Goal: Task Accomplishment & Management: Manage account settings

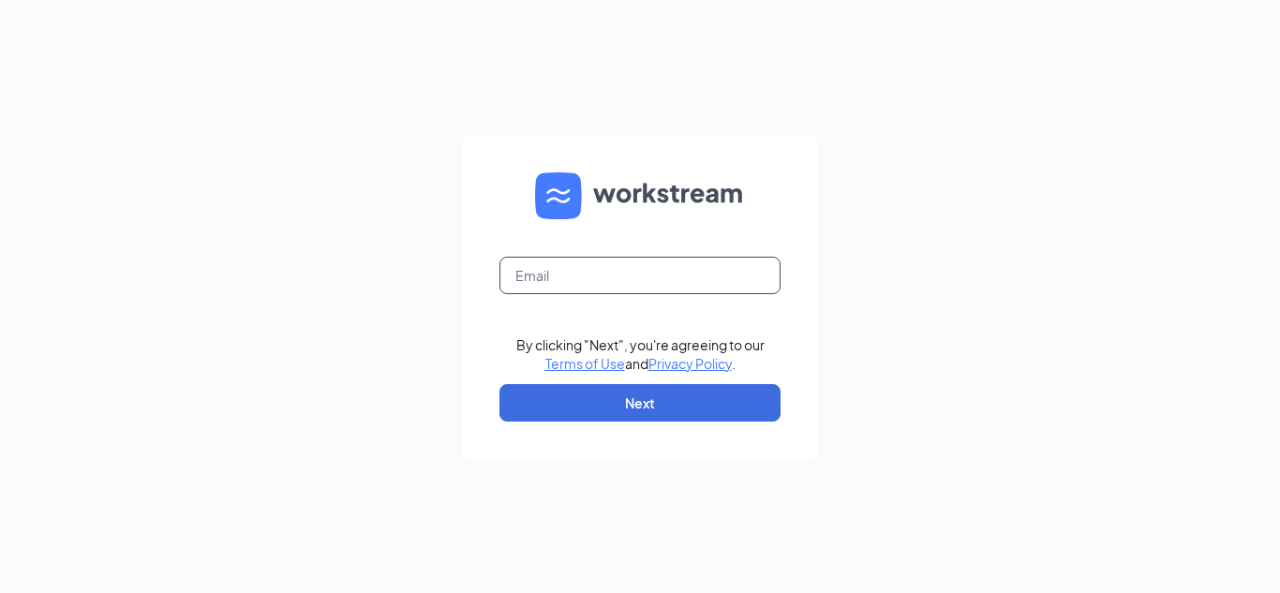
click at [549, 290] on input "text" at bounding box center [640, 275] width 281 height 37
type input "[EMAIL_ADDRESS][DOMAIN_NAME]"
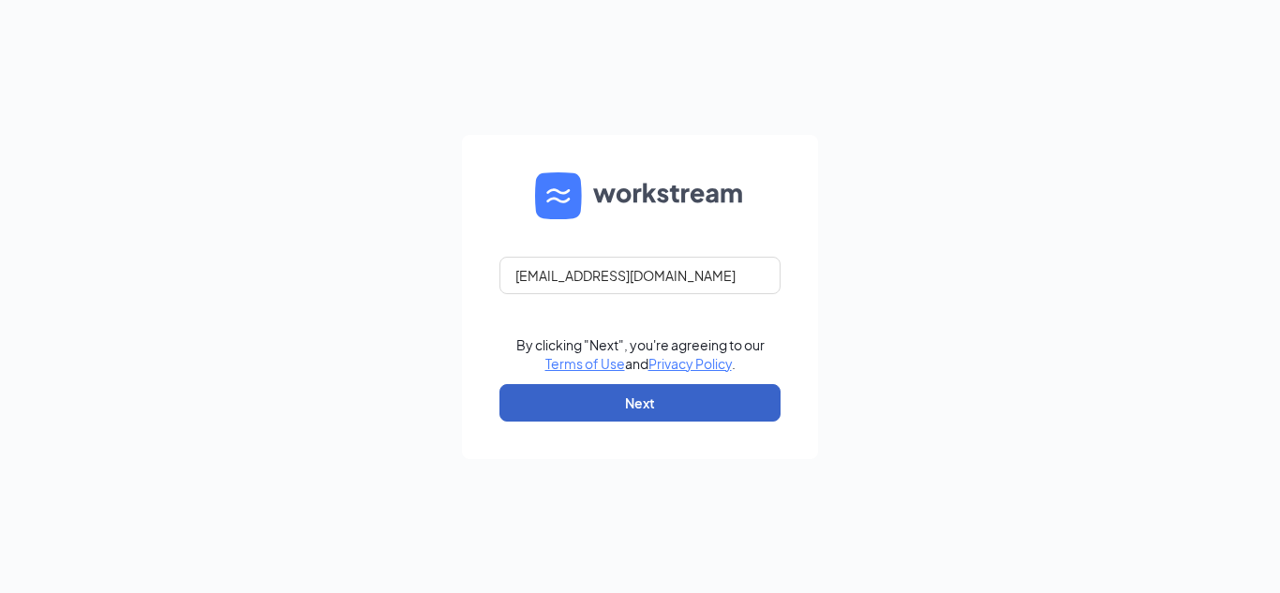
click at [684, 396] on button "Next" at bounding box center [640, 402] width 281 height 37
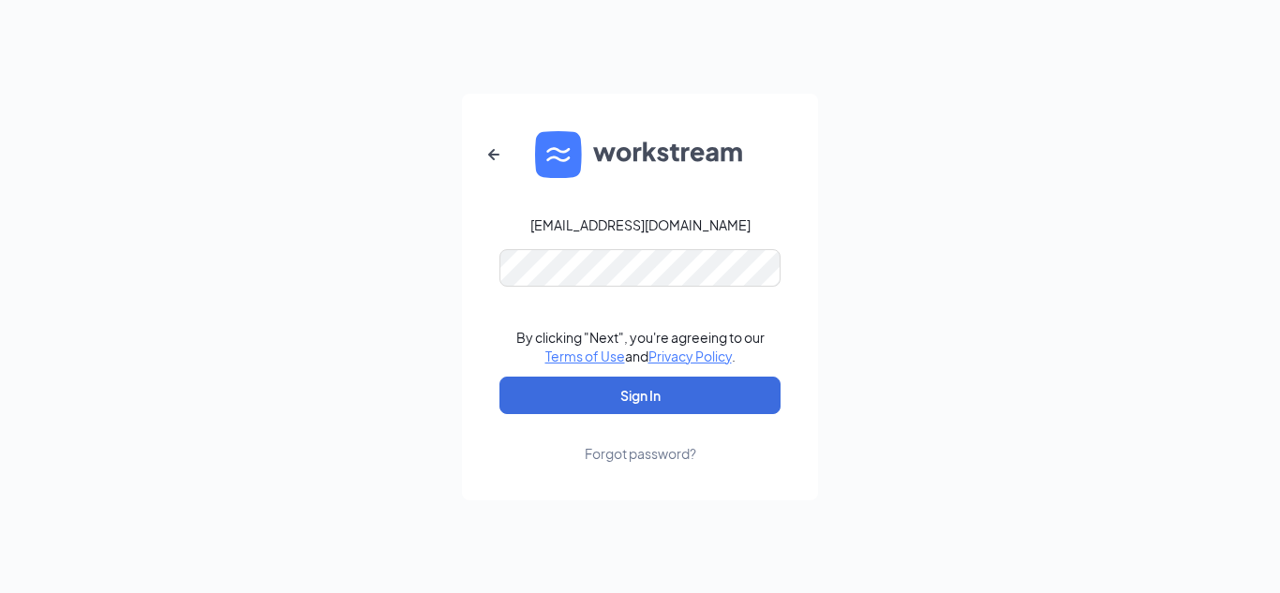
click at [647, 453] on div "Forgot password?" at bounding box center [641, 453] width 112 height 19
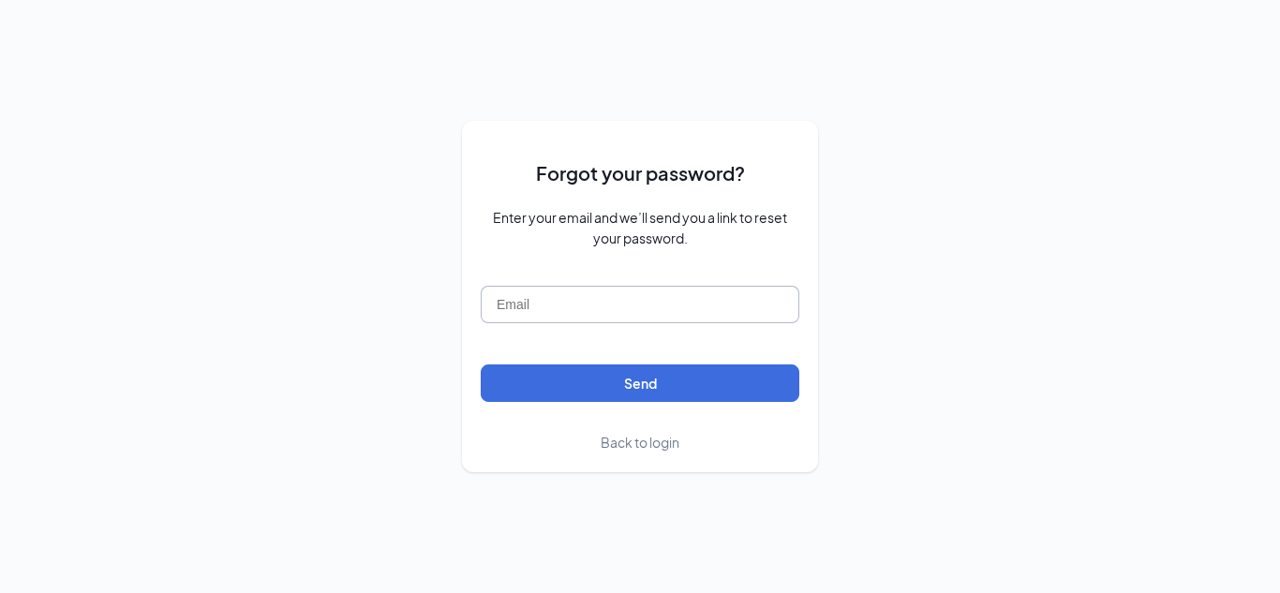
click at [574, 309] on input "text" at bounding box center [640, 304] width 319 height 37
type input "[EMAIL_ADDRESS][DOMAIN_NAME]"
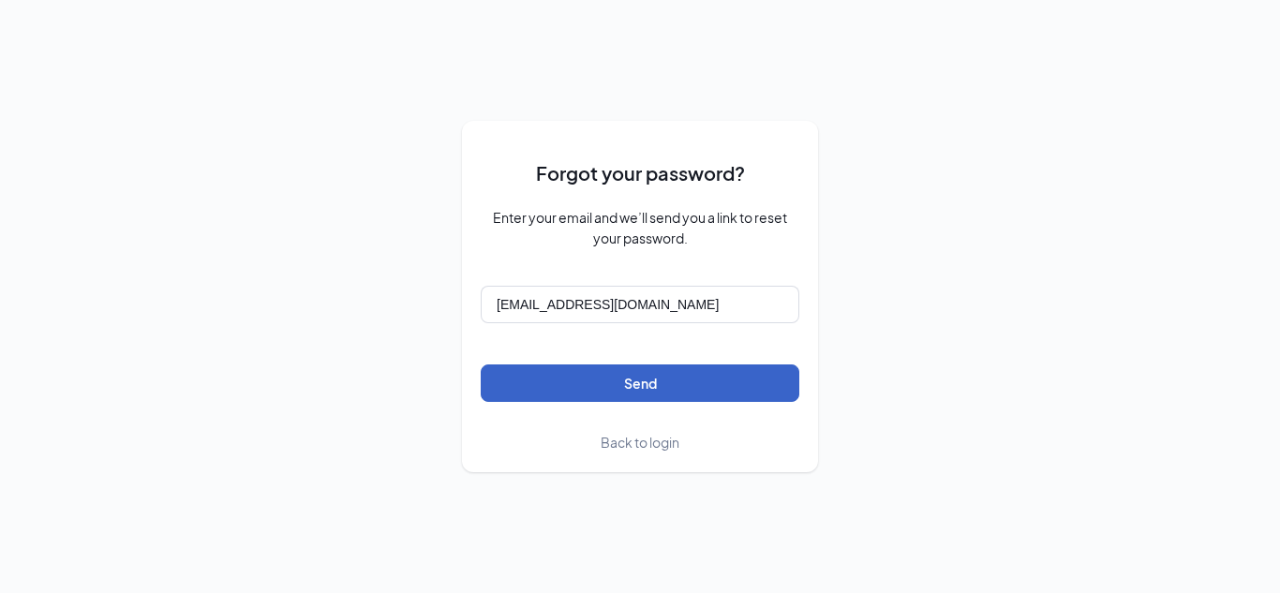
click at [639, 392] on button "Send" at bounding box center [640, 383] width 319 height 37
